Goal: Check status: Check status

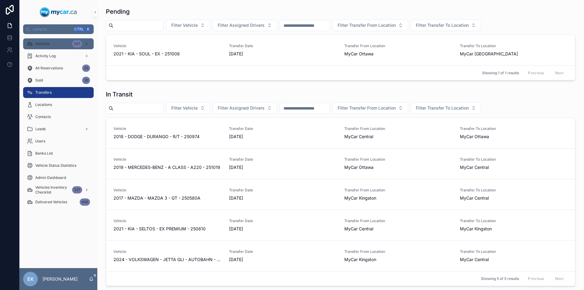
click at [79, 43] on div "337" at bounding box center [77, 43] width 10 height 7
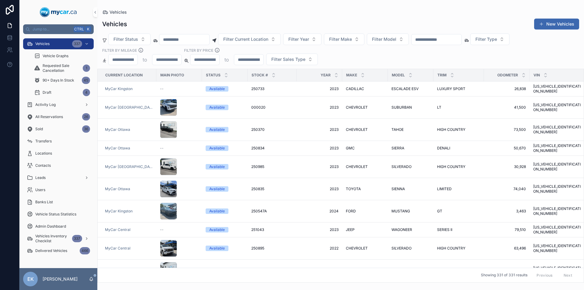
click at [461, 41] on input "scrollable content" at bounding box center [436, 39] width 50 height 9
click at [56, 144] on div "Transfers" at bounding box center [58, 141] width 63 height 10
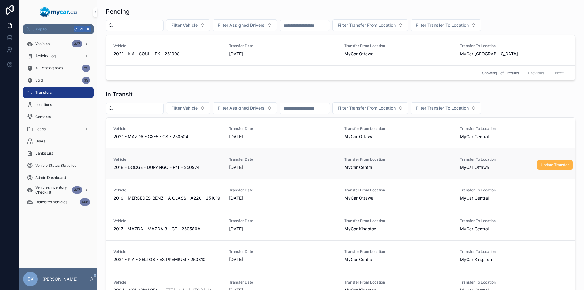
click at [547, 165] on span "Update Transfer" at bounding box center [555, 164] width 28 height 5
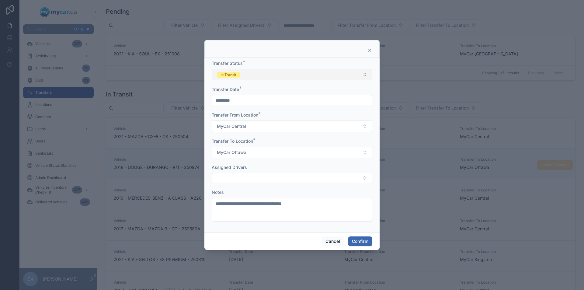
click at [366, 76] on button "In Transit" at bounding box center [292, 75] width 161 height 12
click at [228, 118] on div "Completed" at bounding box center [228, 116] width 19 height 5
click at [354, 241] on button "Confirm" at bounding box center [360, 241] width 24 height 10
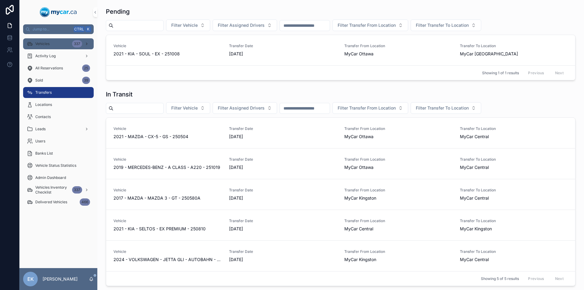
click at [78, 44] on div "337" at bounding box center [77, 43] width 10 height 7
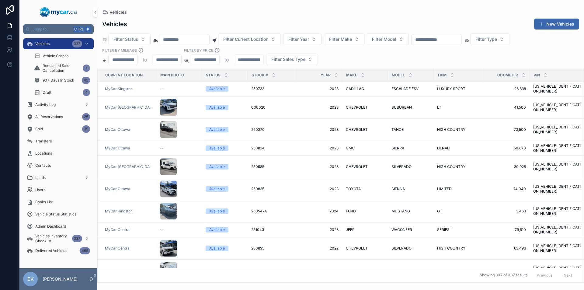
click at [439, 38] on input "scrollable content" at bounding box center [436, 39] width 50 height 9
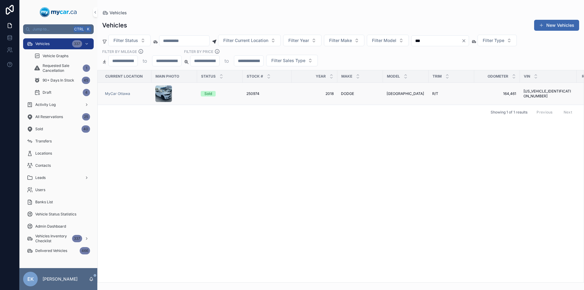
type input "***"
click at [397, 92] on span "[GEOGRAPHIC_DATA]" at bounding box center [404, 93] width 37 height 5
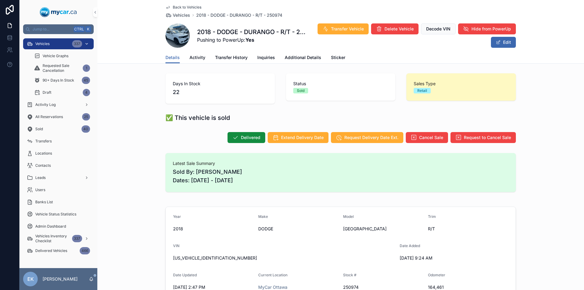
click at [86, 43] on icon "scrollable content" at bounding box center [87, 44] width 4 height 4
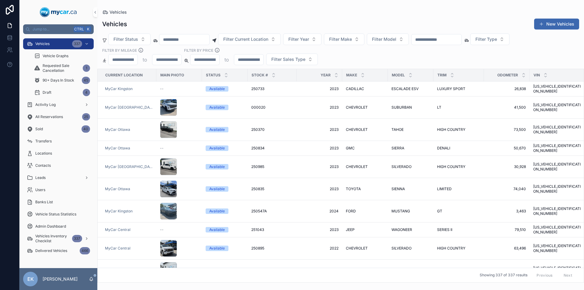
click at [454, 40] on input "scrollable content" at bounding box center [436, 39] width 50 height 9
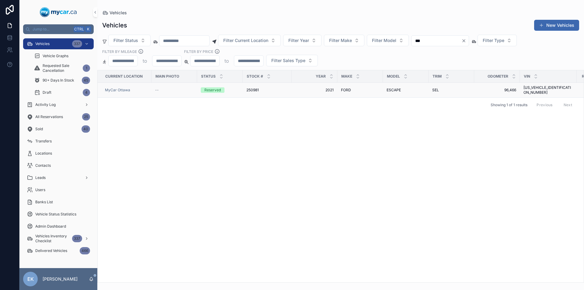
type input "***"
click at [348, 88] on span "FORD" at bounding box center [346, 90] width 10 height 5
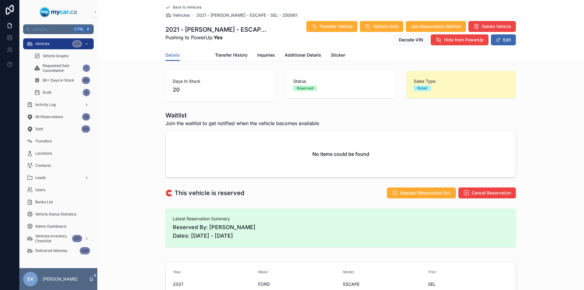
click at [196, 54] on span "Activity" at bounding box center [197, 55] width 16 height 6
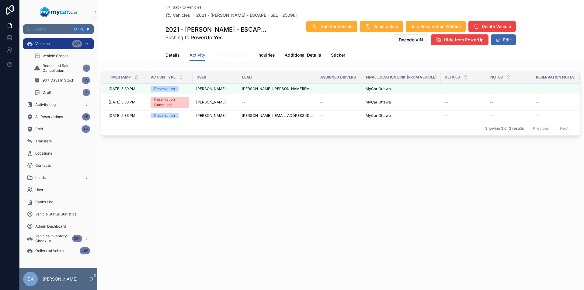
click at [225, 55] on span "Transfer History" at bounding box center [231, 55] width 33 height 6
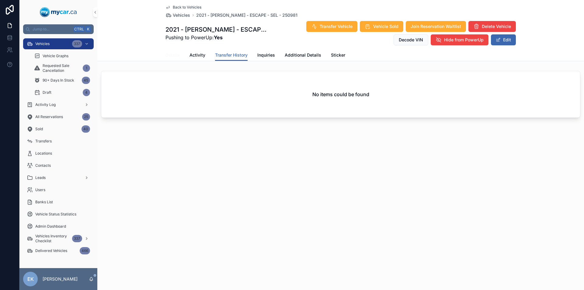
click at [170, 54] on span "Details" at bounding box center [172, 55] width 14 height 6
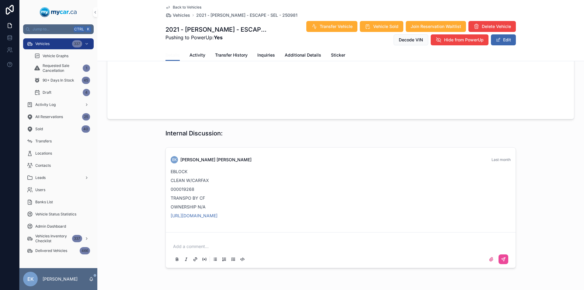
scroll to position [665, 0]
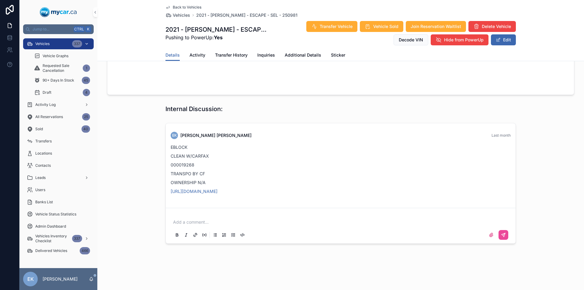
click at [57, 44] on div "Vehicles 337" at bounding box center [58, 44] width 63 height 10
